Goal: Check status: Check status

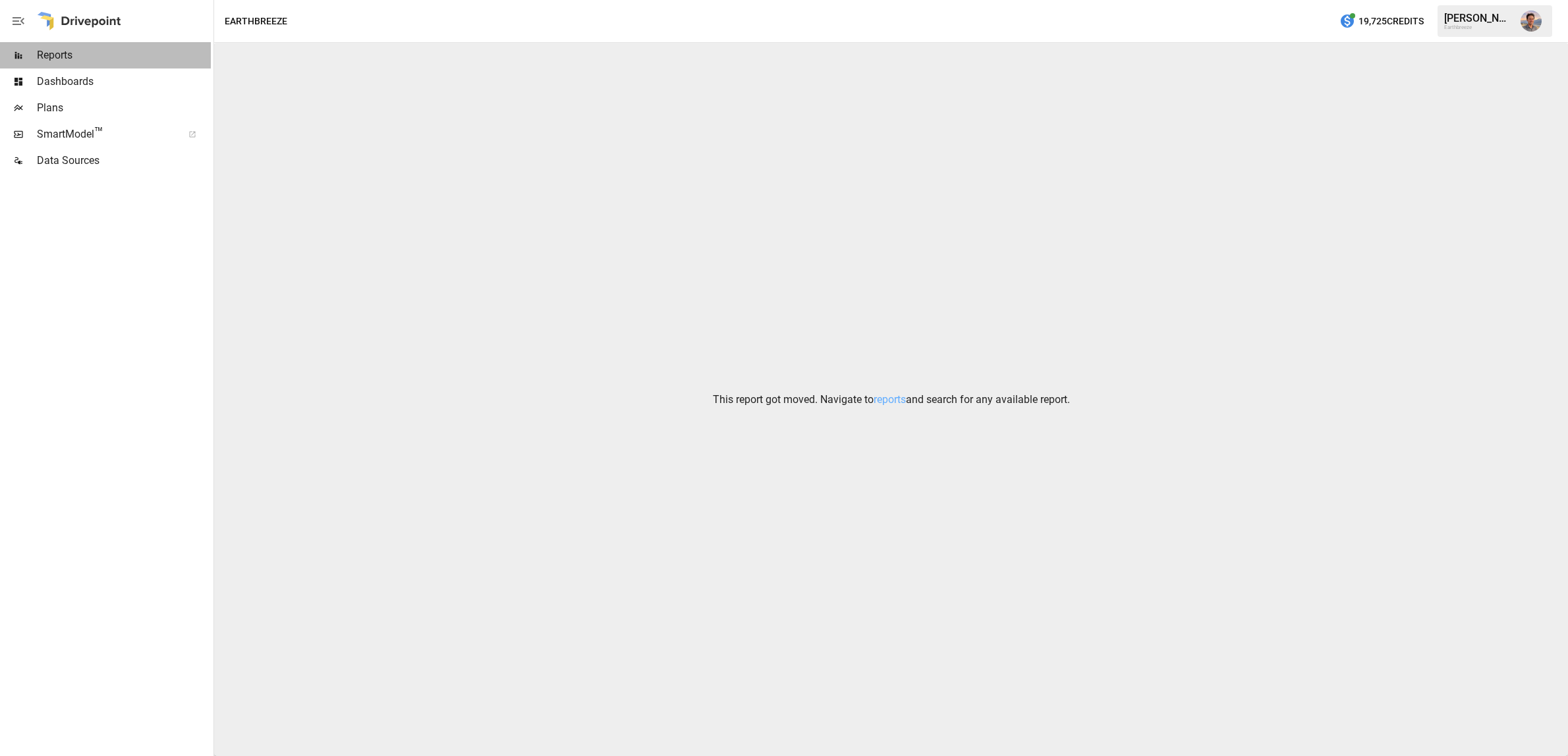
click at [65, 55] on span "Reports" at bounding box center [124, 55] width 174 height 16
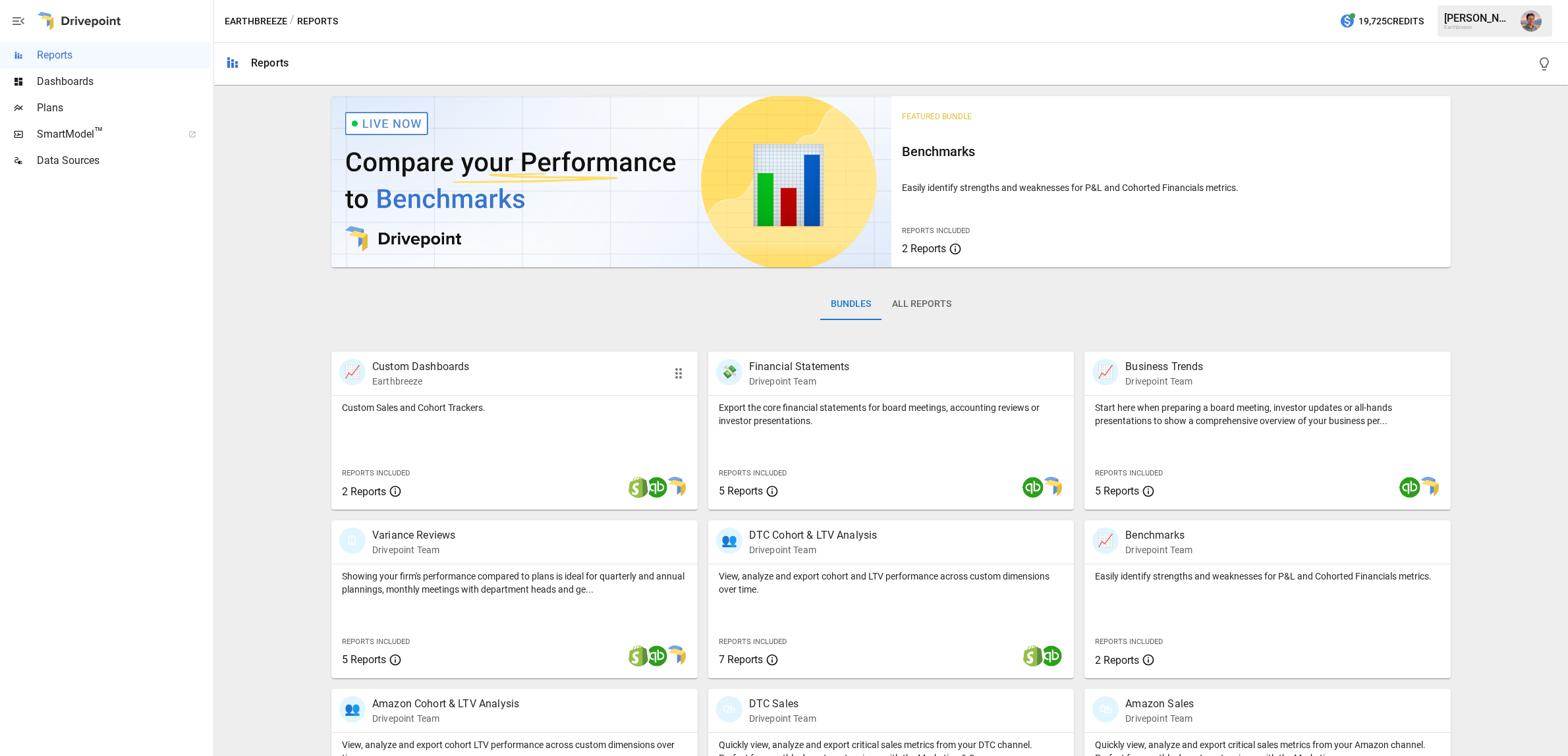
click at [508, 372] on div "📈 Custom Dashboards Earthbreeze" at bounding box center [485, 374] width 292 height 29
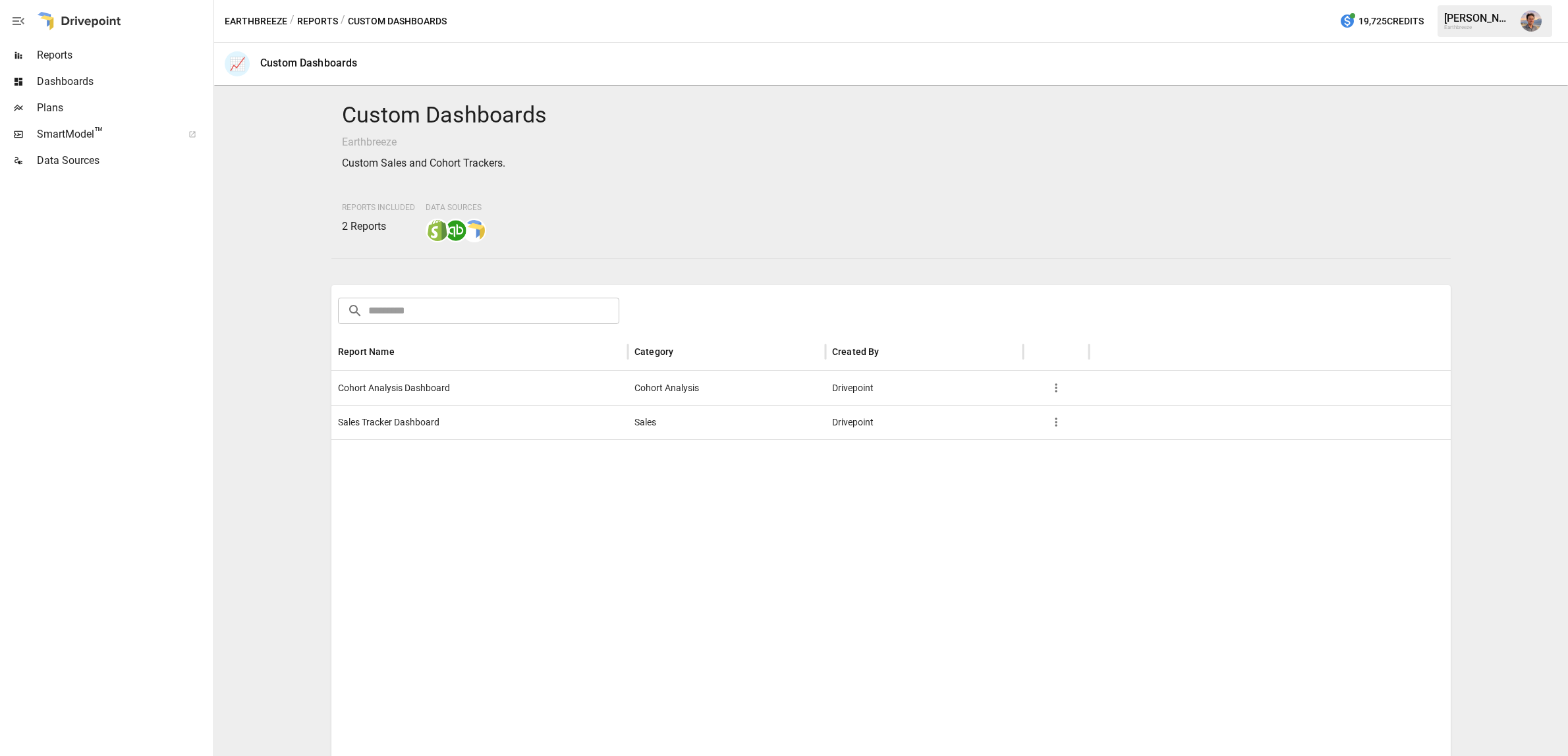
click at [447, 434] on div "Sales Tracker Dashboard" at bounding box center [480, 421] width 297 height 34
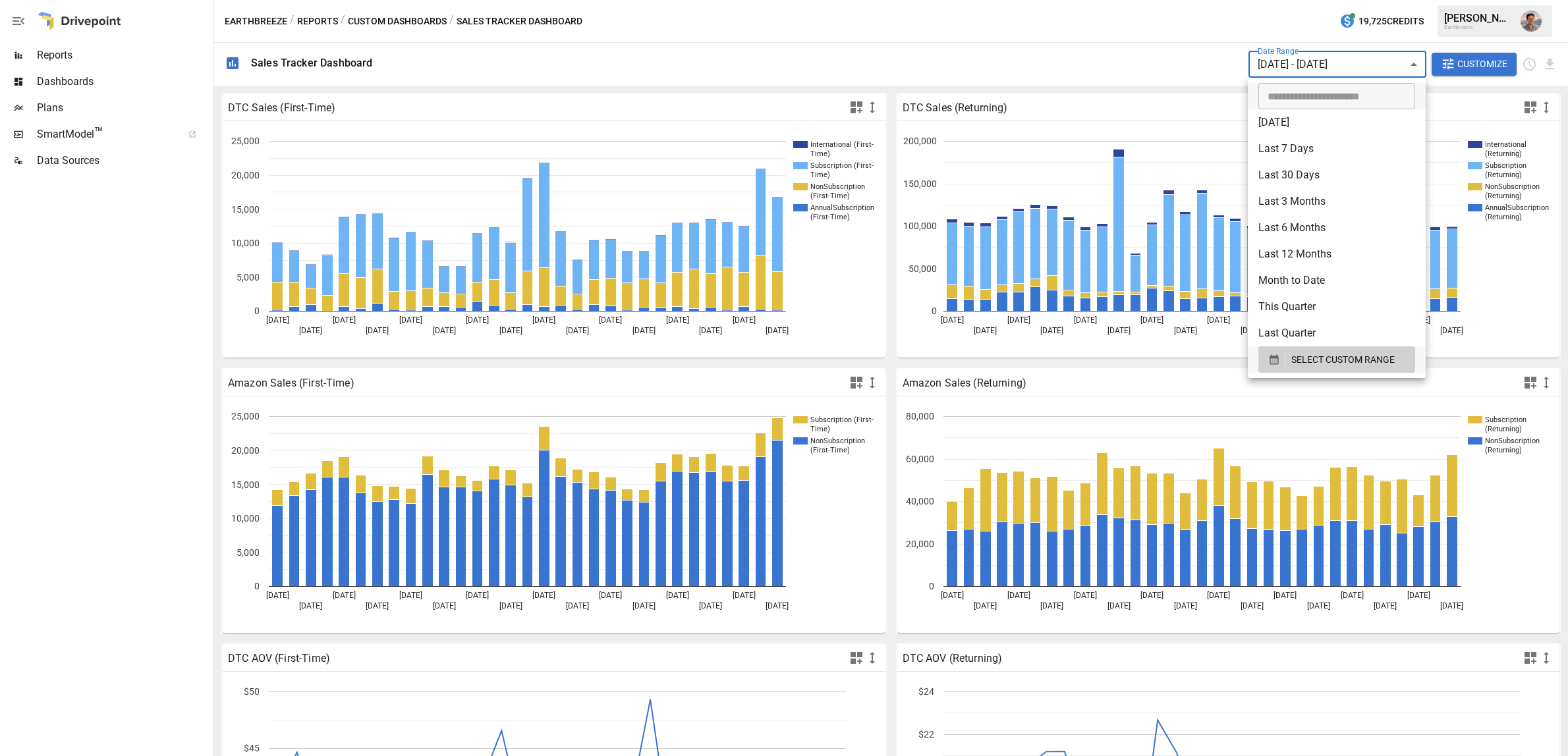
click at [1412, 0] on body "Reports Dashboards Plans SmartModel ™ Data Sources Earthbreeze / Reports / Cust…" at bounding box center [784, 0] width 1568 height 0
click at [1317, 219] on li "Last 6 Months" at bounding box center [1336, 228] width 178 height 26
type input "**********"
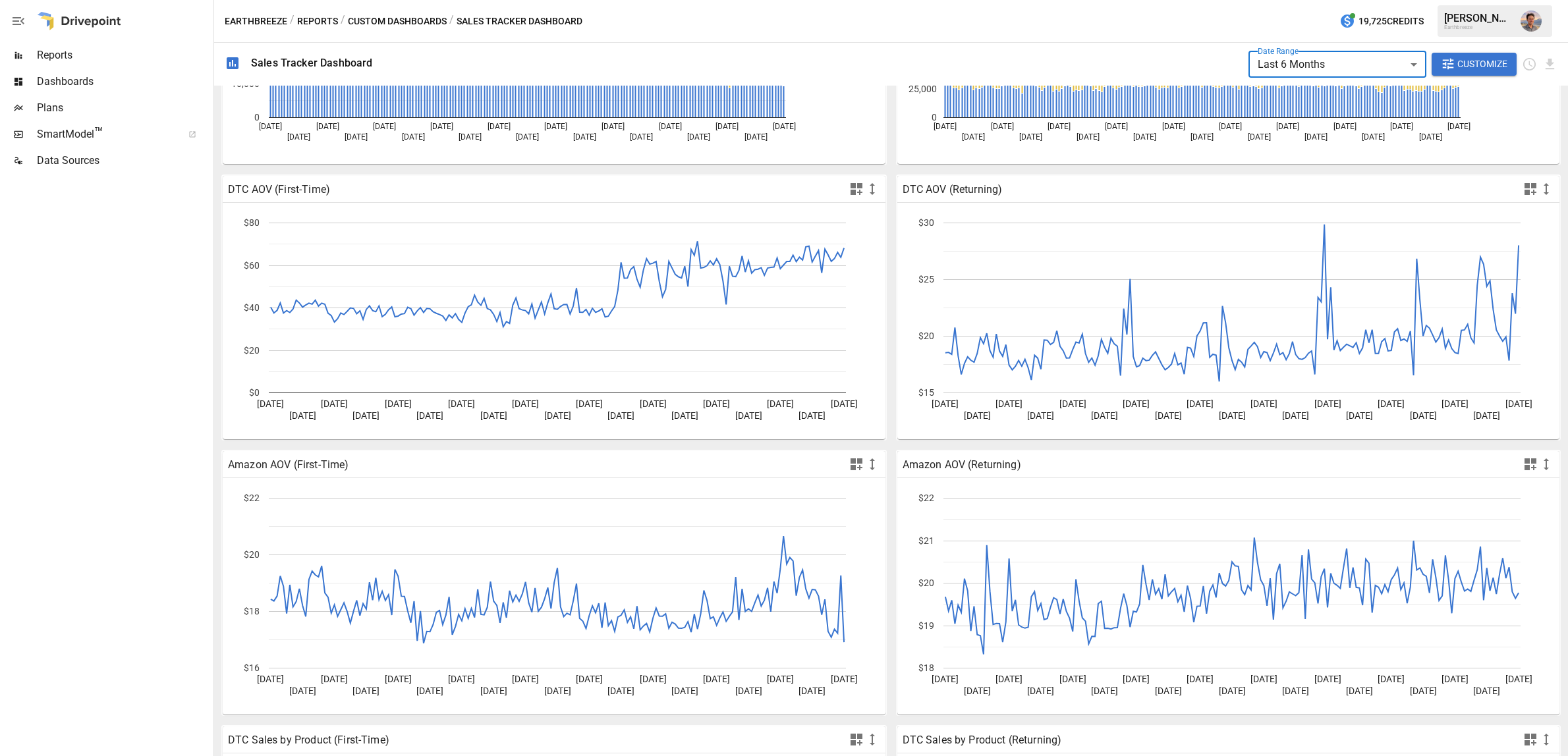
scroll to position [550, 0]
